Goal: Navigation & Orientation: Find specific page/section

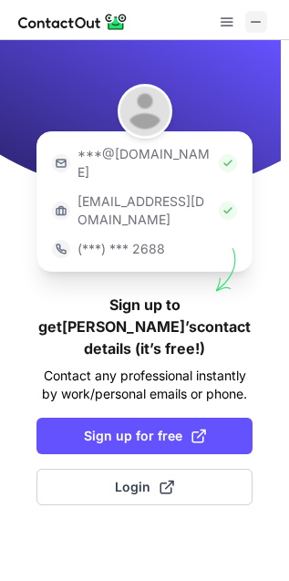
click at [263, 18] on span at bounding box center [256, 22] width 15 height 15
